Goal: Task Accomplishment & Management: Manage account settings

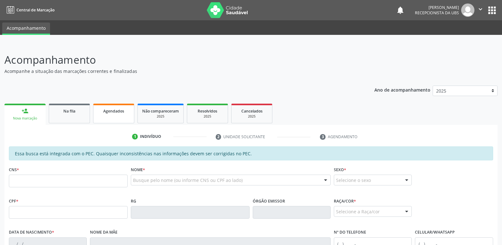
click at [116, 111] on span "Agendados" at bounding box center [113, 110] width 21 height 5
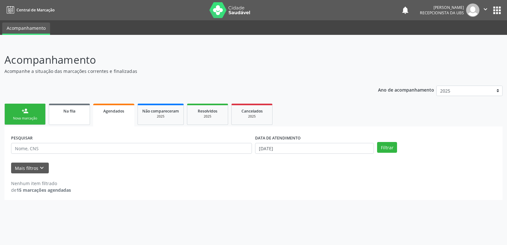
click at [74, 123] on link "Na fila" at bounding box center [69, 114] width 41 height 21
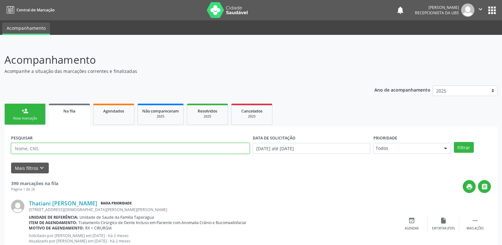
click at [72, 149] on input "text" at bounding box center [130, 148] width 239 height 11
paste input "708604179093590"
type input "708604179093590"
click at [454, 142] on button "Filtrar" at bounding box center [464, 147] width 20 height 11
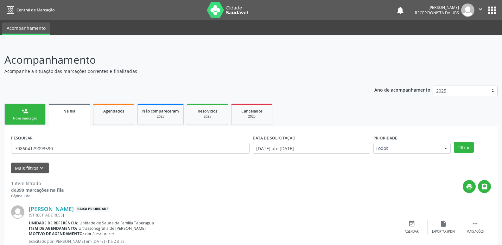
click at [30, 113] on link "person_add Nova marcação" at bounding box center [24, 114] width 41 height 21
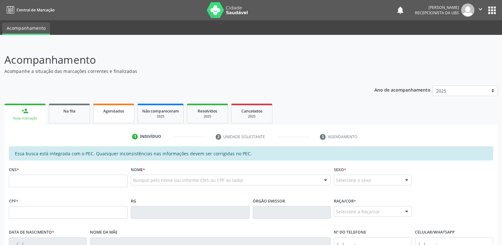
click at [126, 113] on div "Agendados" at bounding box center [114, 110] width 32 height 7
click at [117, 118] on link "Agendados" at bounding box center [113, 114] width 41 height 20
click at [119, 105] on link "Agendados" at bounding box center [113, 114] width 41 height 20
click at [116, 122] on link "Agendados" at bounding box center [113, 114] width 41 height 20
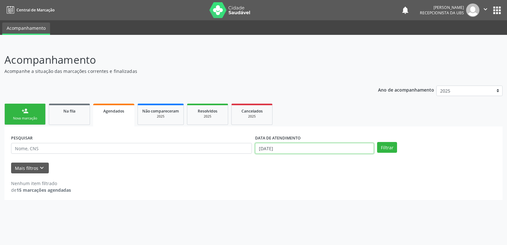
click at [293, 152] on input "[DATE]" at bounding box center [314, 148] width 119 height 11
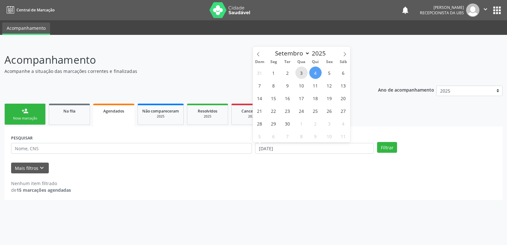
click at [303, 72] on span "3" at bounding box center [301, 73] width 12 height 12
type input "[DATE]"
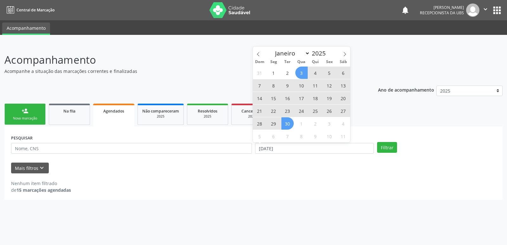
click at [289, 121] on span "30" at bounding box center [287, 123] width 12 height 12
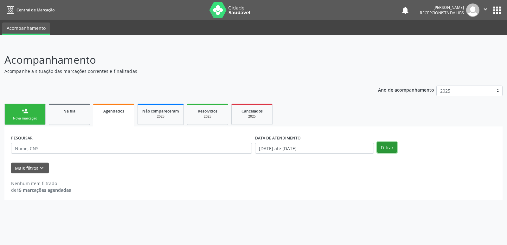
click at [390, 144] on button "Filtrar" at bounding box center [387, 147] width 20 height 11
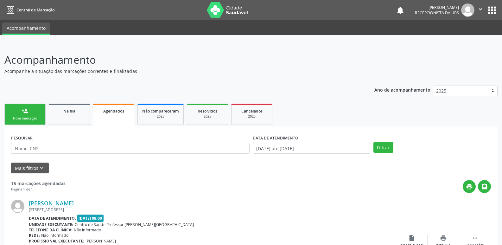
click at [18, 118] on div "Nova marcação" at bounding box center [25, 118] width 32 height 5
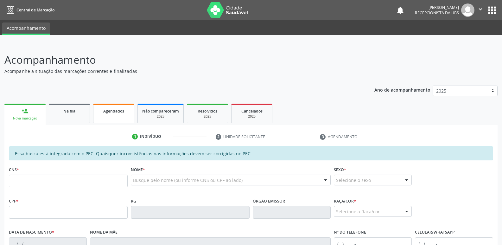
click at [118, 112] on span "Agendados" at bounding box center [113, 110] width 21 height 5
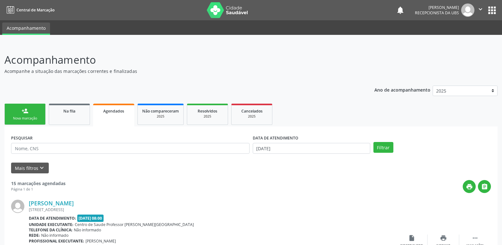
click at [480, 8] on icon "" at bounding box center [480, 9] width 7 height 7
click at [465, 37] on link "Sair" at bounding box center [465, 38] width 44 height 9
